Goal: Entertainment & Leisure: Consume media (video, audio)

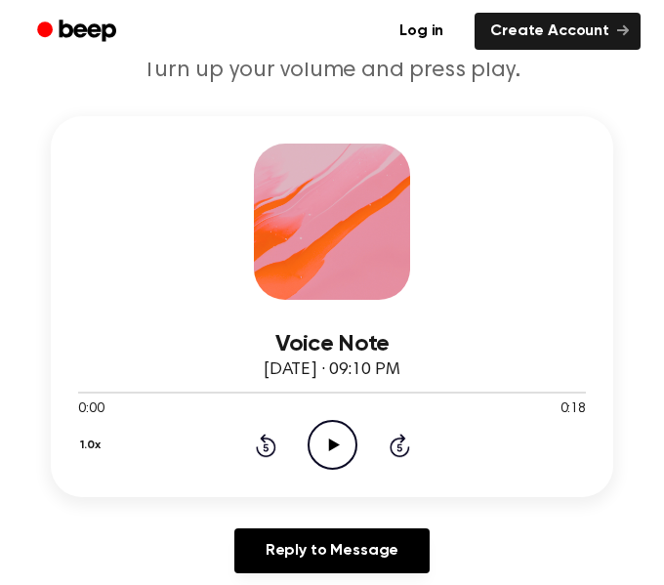
scroll to position [226, 0]
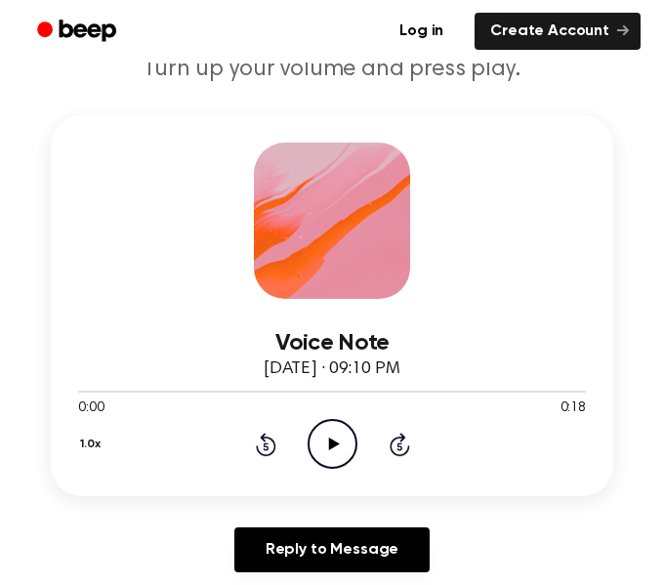
click at [344, 430] on icon "Play Audio" at bounding box center [332, 444] width 50 height 50
click at [344, 430] on icon "Pause Audio" at bounding box center [332, 444] width 50 height 50
drag, startPoint x: 252, startPoint y: 392, endPoint x: -39, endPoint y: 432, distance: 293.5
click at [262, 449] on icon at bounding box center [264, 446] width 5 height 8
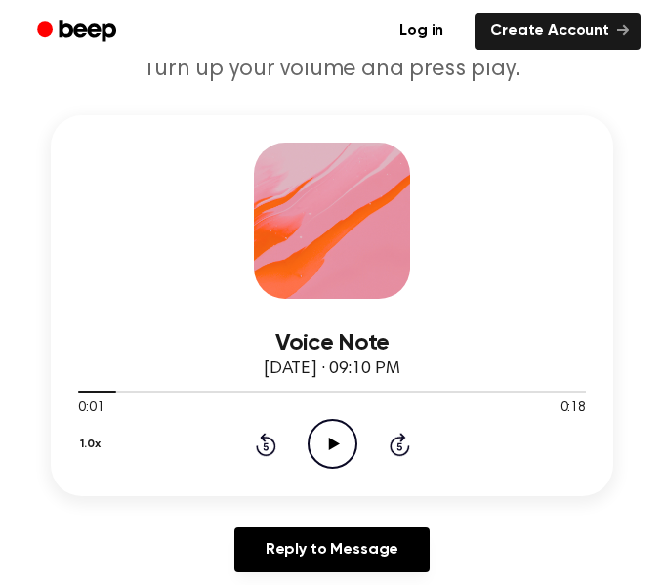
click at [262, 449] on icon at bounding box center [264, 446] width 5 height 8
click at [374, 489] on div "Voice Note October 1, 2025 · 09:10 PM 0:00 0:18 Your browser does not support t…" at bounding box center [332, 305] width 562 height 381
click at [322, 422] on circle at bounding box center [332, 444] width 48 height 48
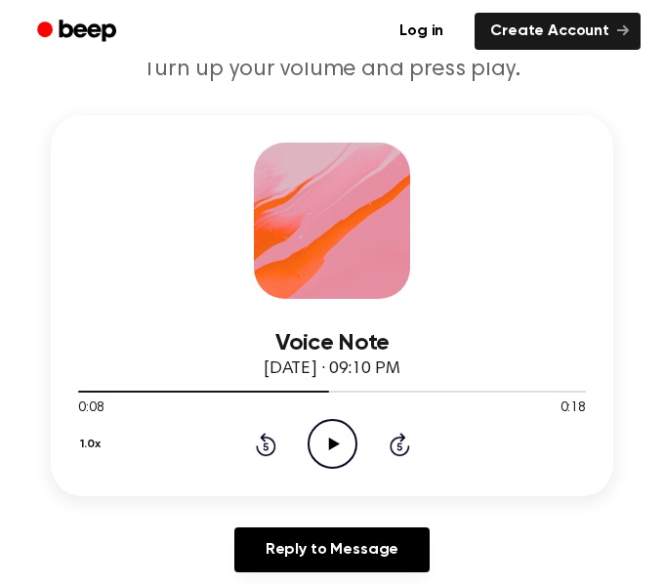
click at [322, 422] on circle at bounding box center [332, 444] width 48 height 48
drag, startPoint x: 368, startPoint y: 390, endPoint x: 253, endPoint y: 388, distance: 115.2
click at [253, 388] on div at bounding box center [331, 391] width 507 height 16
click at [266, 439] on icon "Rewind 5 seconds" at bounding box center [265, 443] width 21 height 25
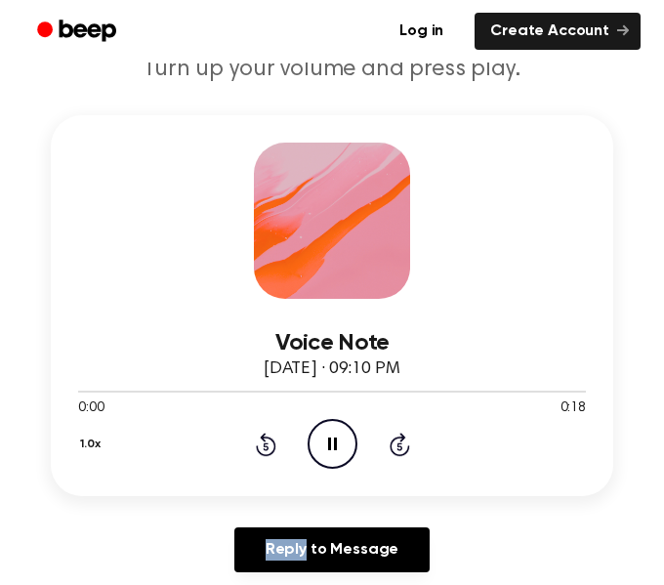
click at [266, 439] on icon "Rewind 5 seconds" at bounding box center [265, 443] width 21 height 25
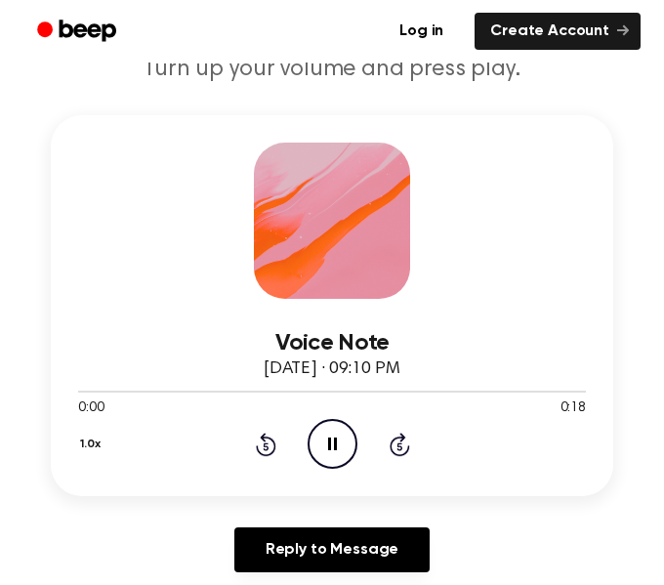
click at [266, 439] on icon "Rewind 5 seconds" at bounding box center [265, 443] width 21 height 25
click at [341, 441] on icon "Pause Audio" at bounding box center [332, 444] width 50 height 50
